Goal: Navigation & Orientation: Find specific page/section

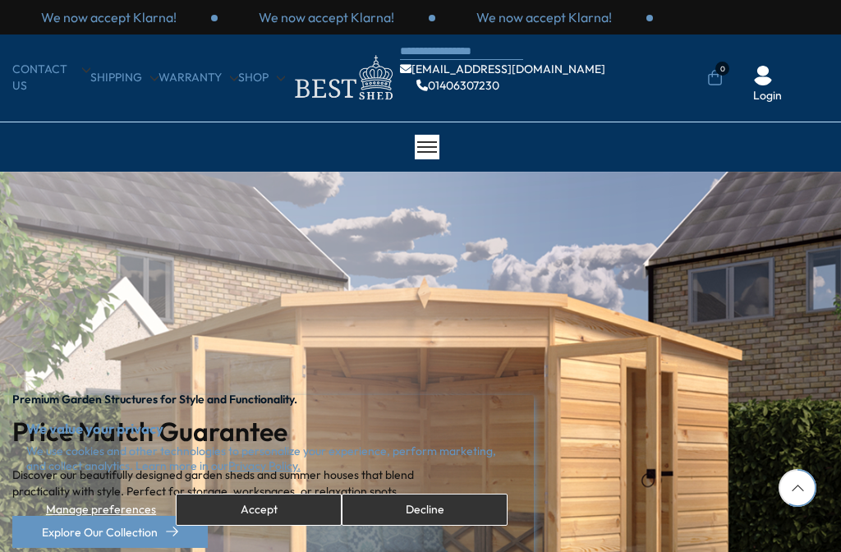
click at [278, 525] on button "Accept" at bounding box center [259, 509] width 166 height 32
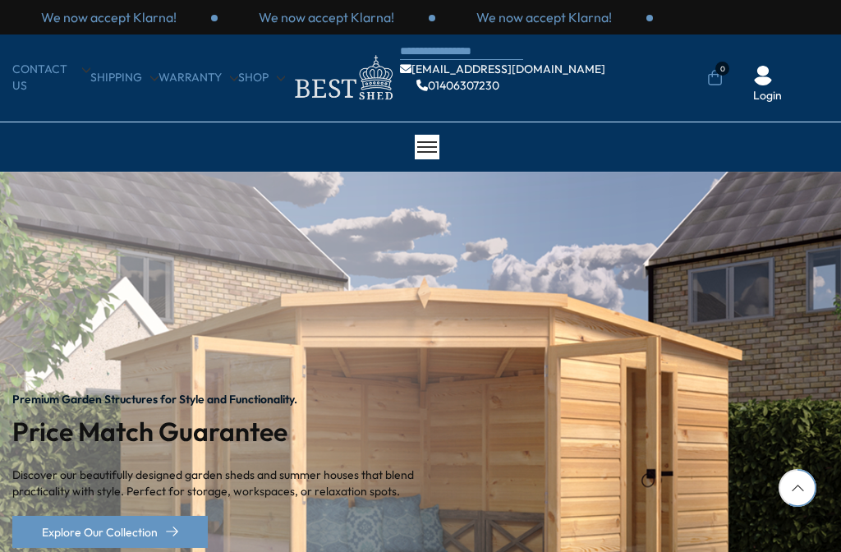
scroll to position [184, 0]
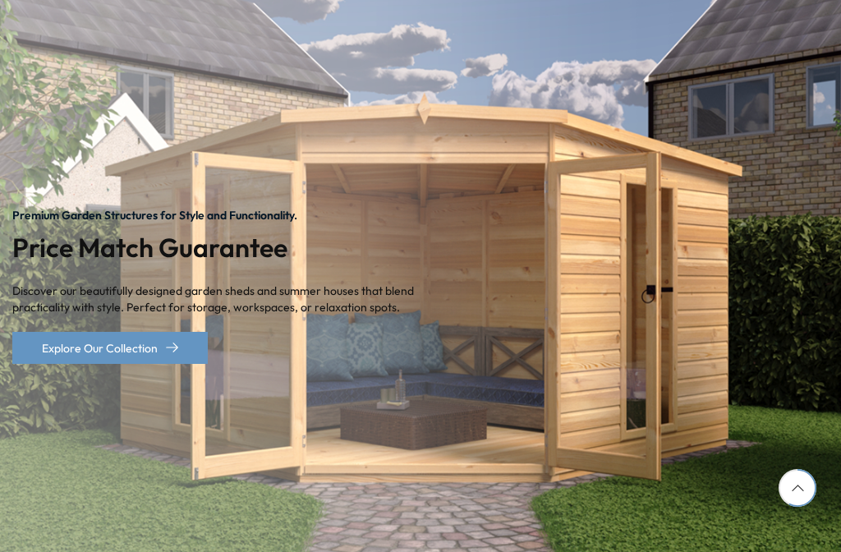
click at [680, 474] on img at bounding box center [420, 287] width 841 height 598
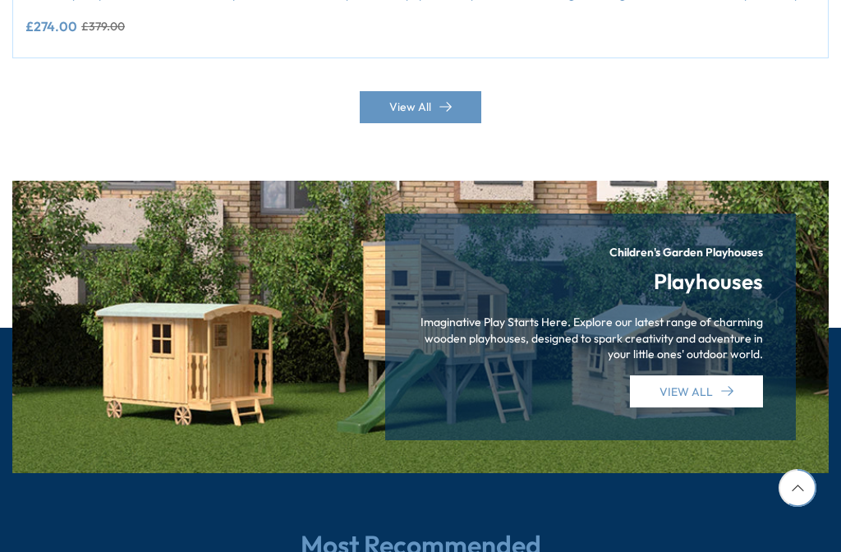
scroll to position [2388, 0]
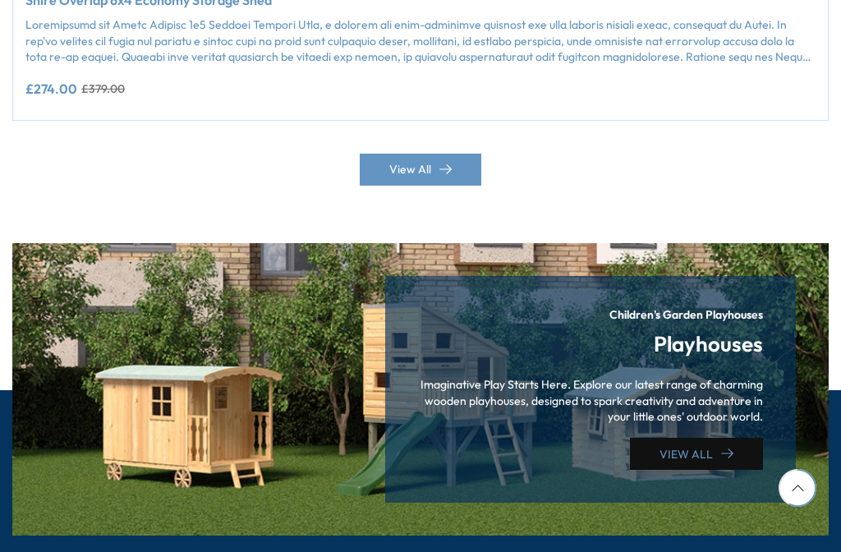
click at [714, 438] on link "VIEW ALL" at bounding box center [696, 454] width 133 height 32
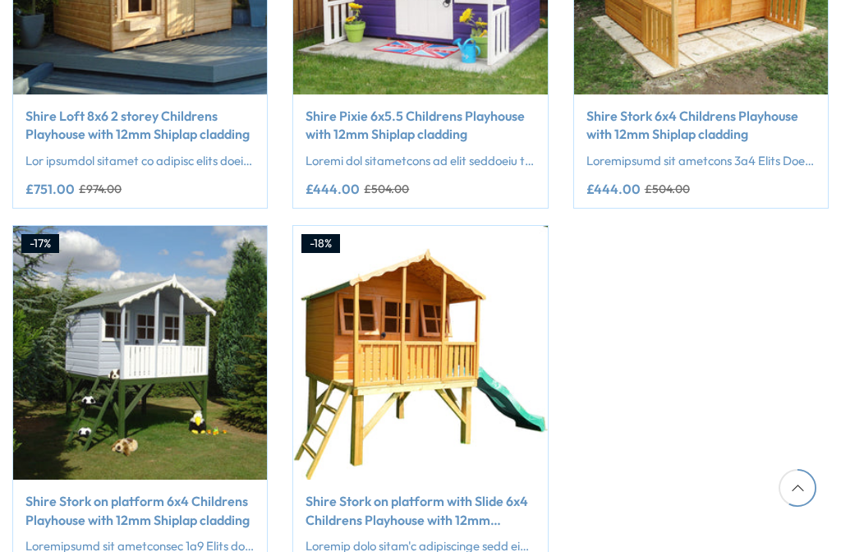
scroll to position [2481, 0]
